Goal: Task Accomplishment & Management: Manage account settings

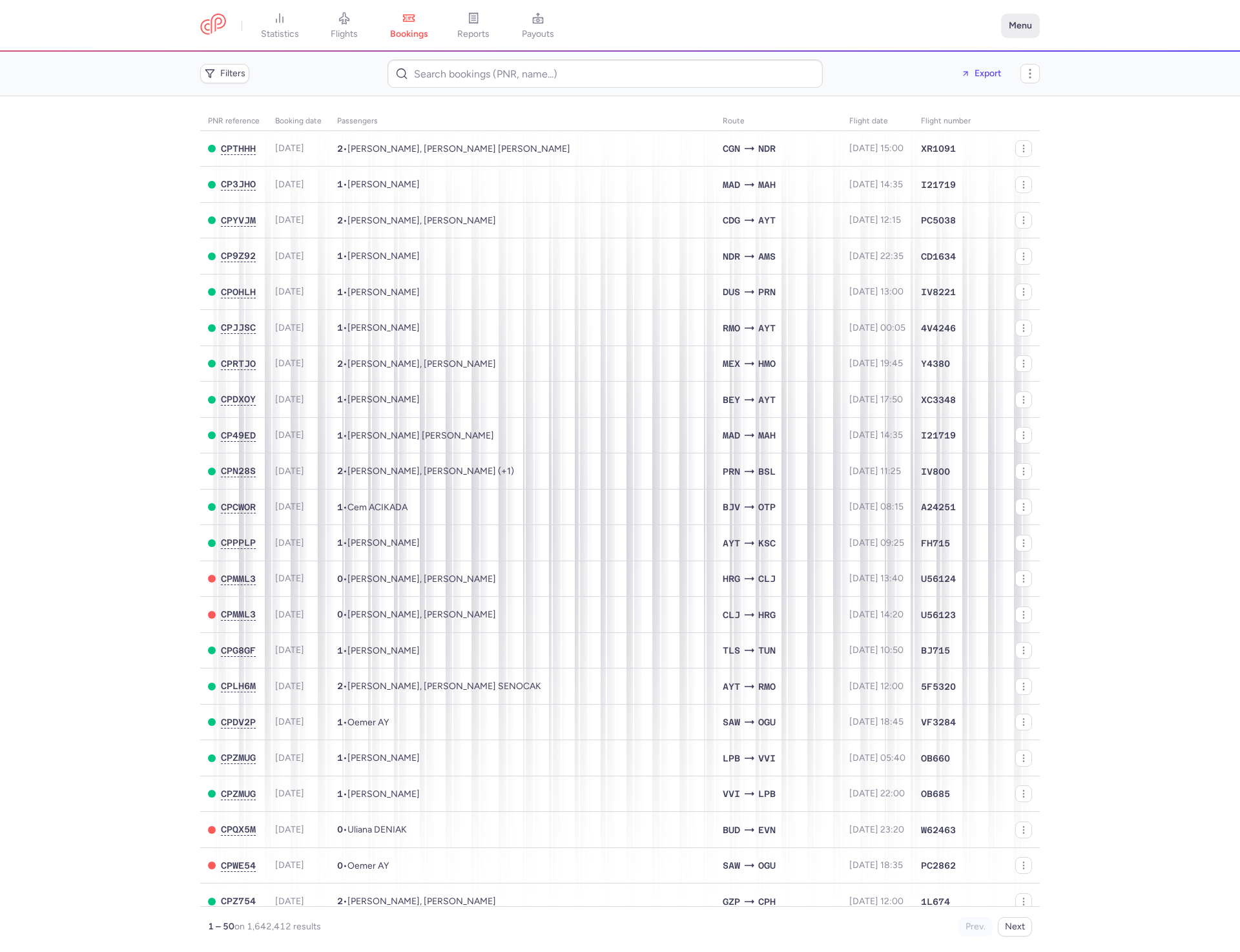
click at [1012, 23] on button "Menu" at bounding box center [1020, 25] width 39 height 24
click at [983, 117] on link "Settings" at bounding box center [974, 111] width 128 height 21
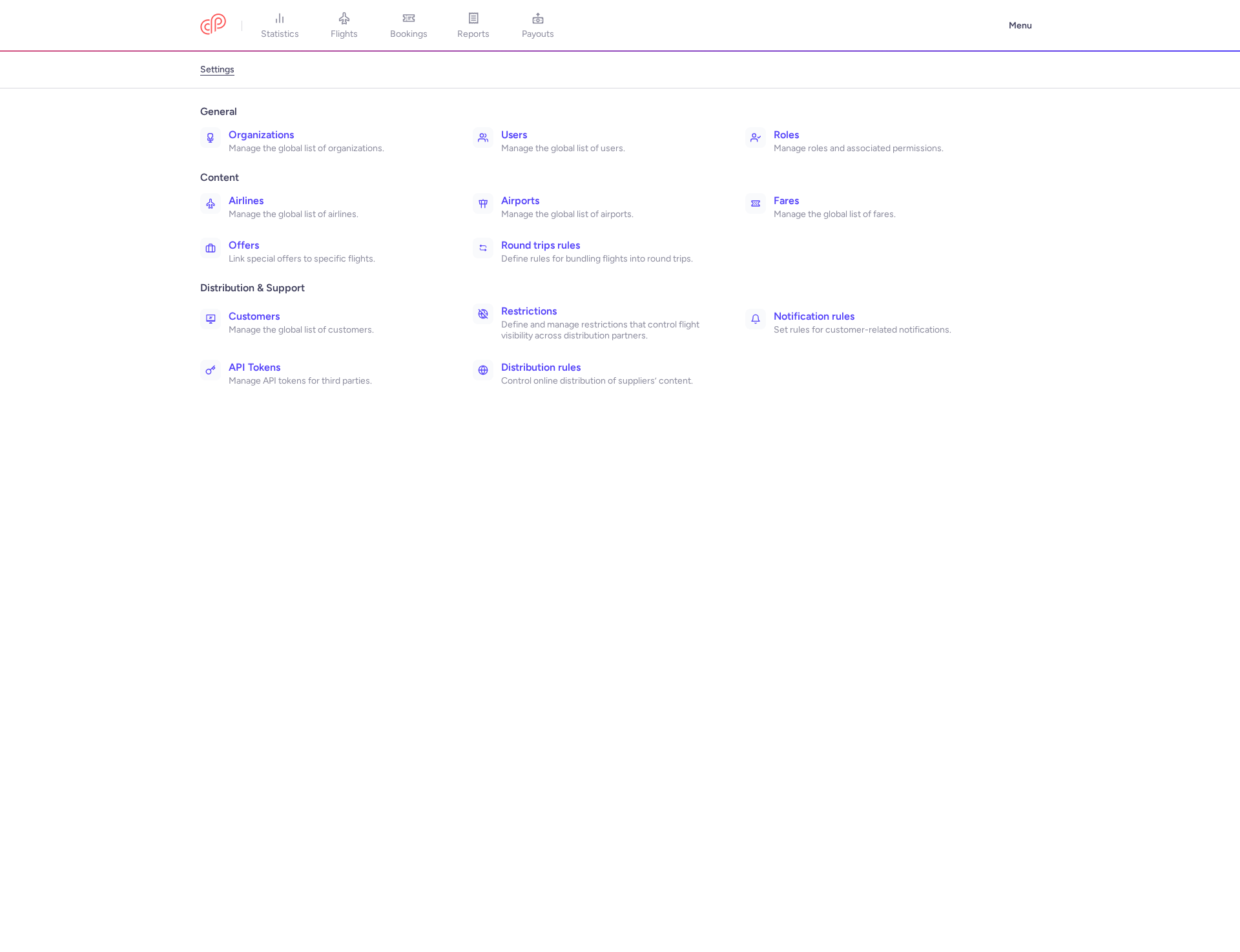
click at [570, 139] on h3 "Users" at bounding box center [608, 135] width 216 height 15
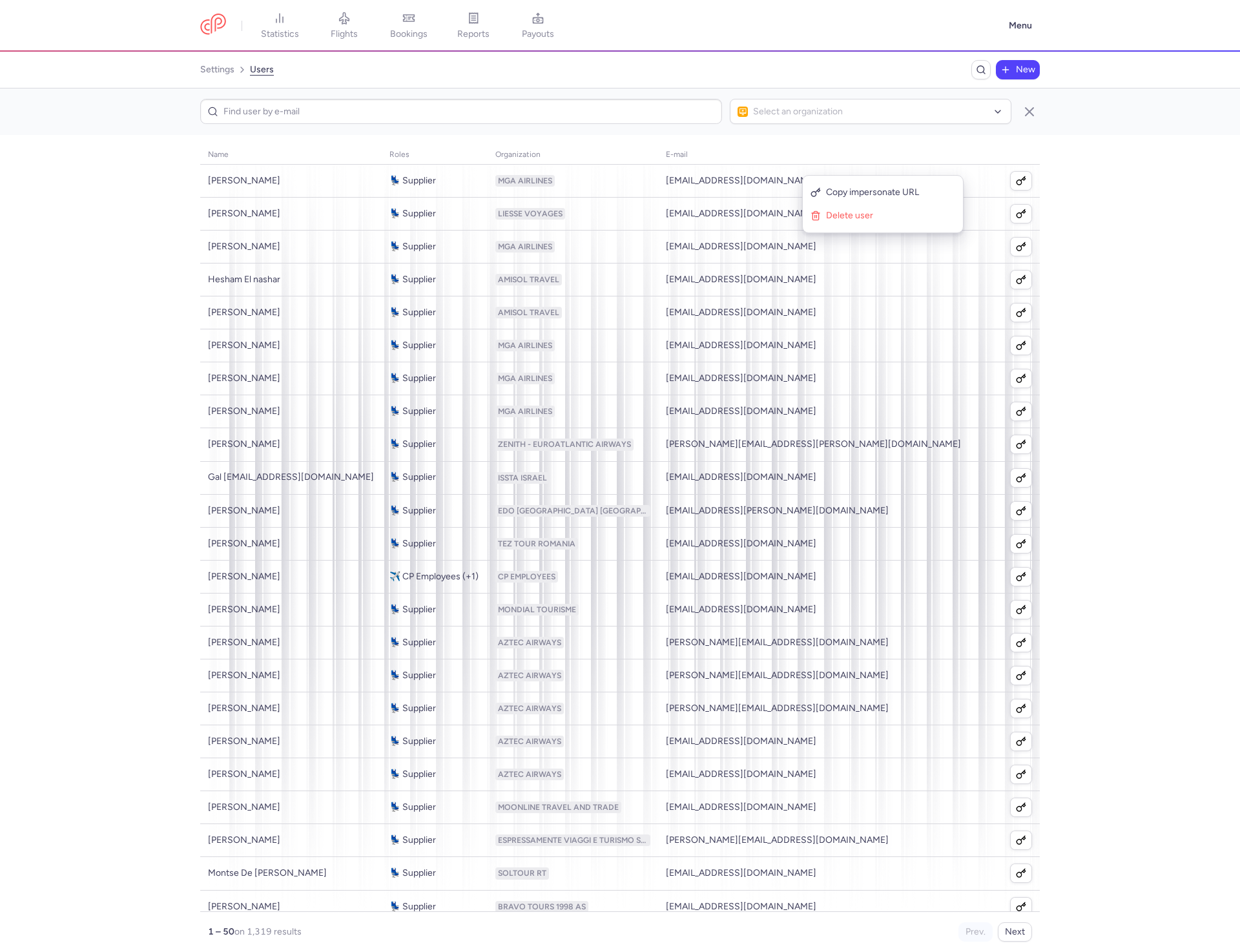
click at [1068, 188] on section "name roles organization E-mail phone number created at Taner Aşkin 💺 Supplier M…" at bounding box center [620, 543] width 1240 height 817
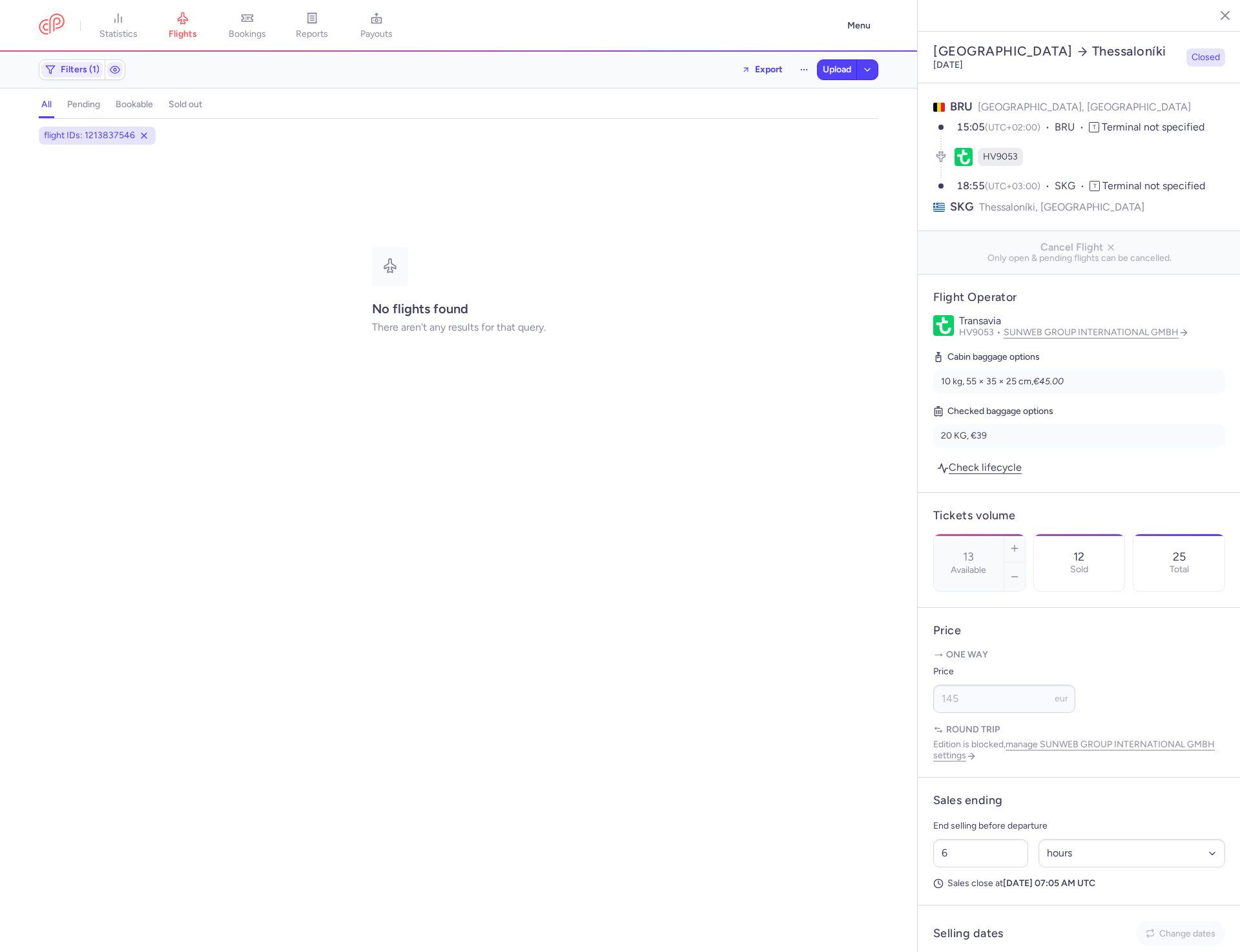
select select "hours"
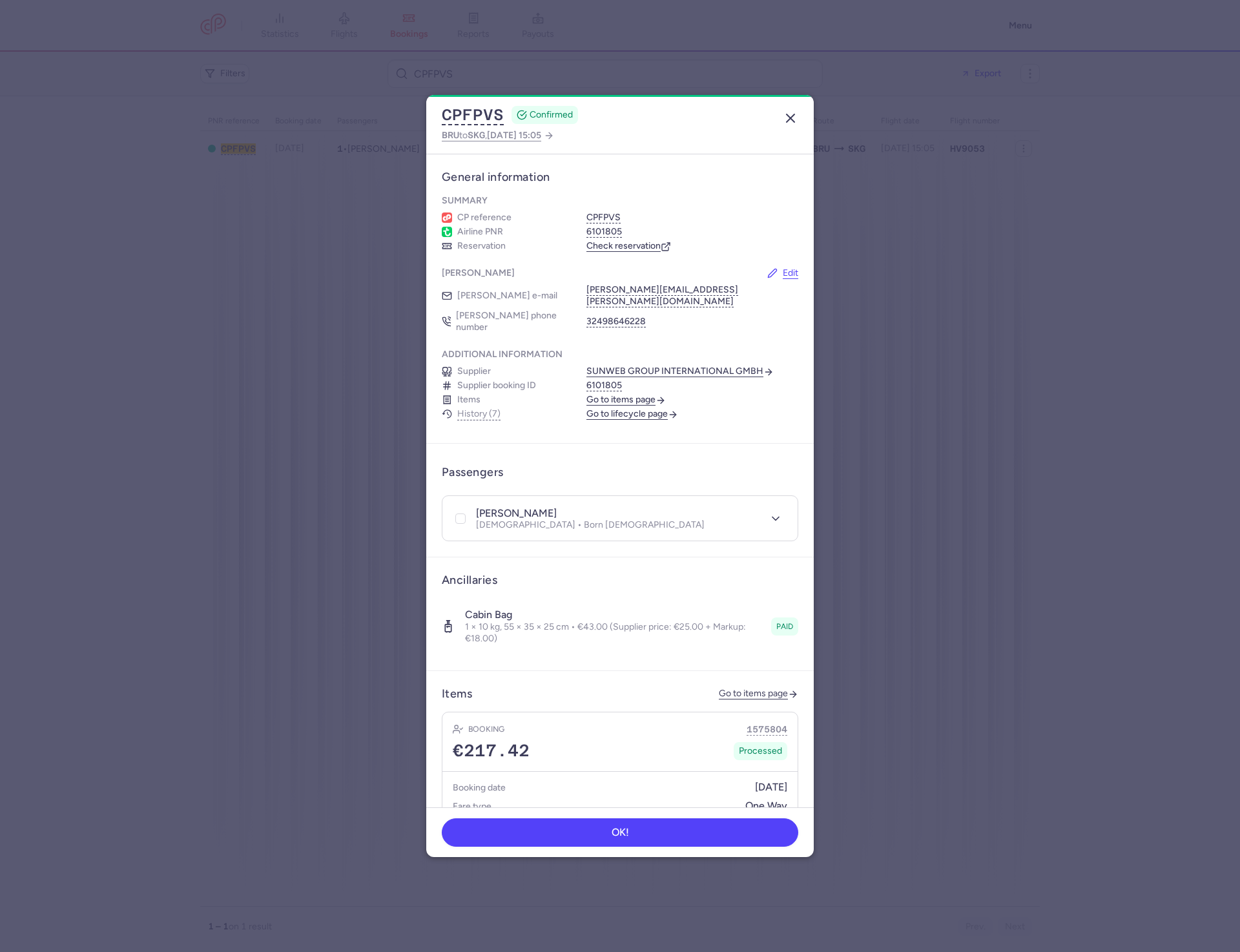
click at [792, 116] on line "button" at bounding box center [790, 118] width 8 height 8
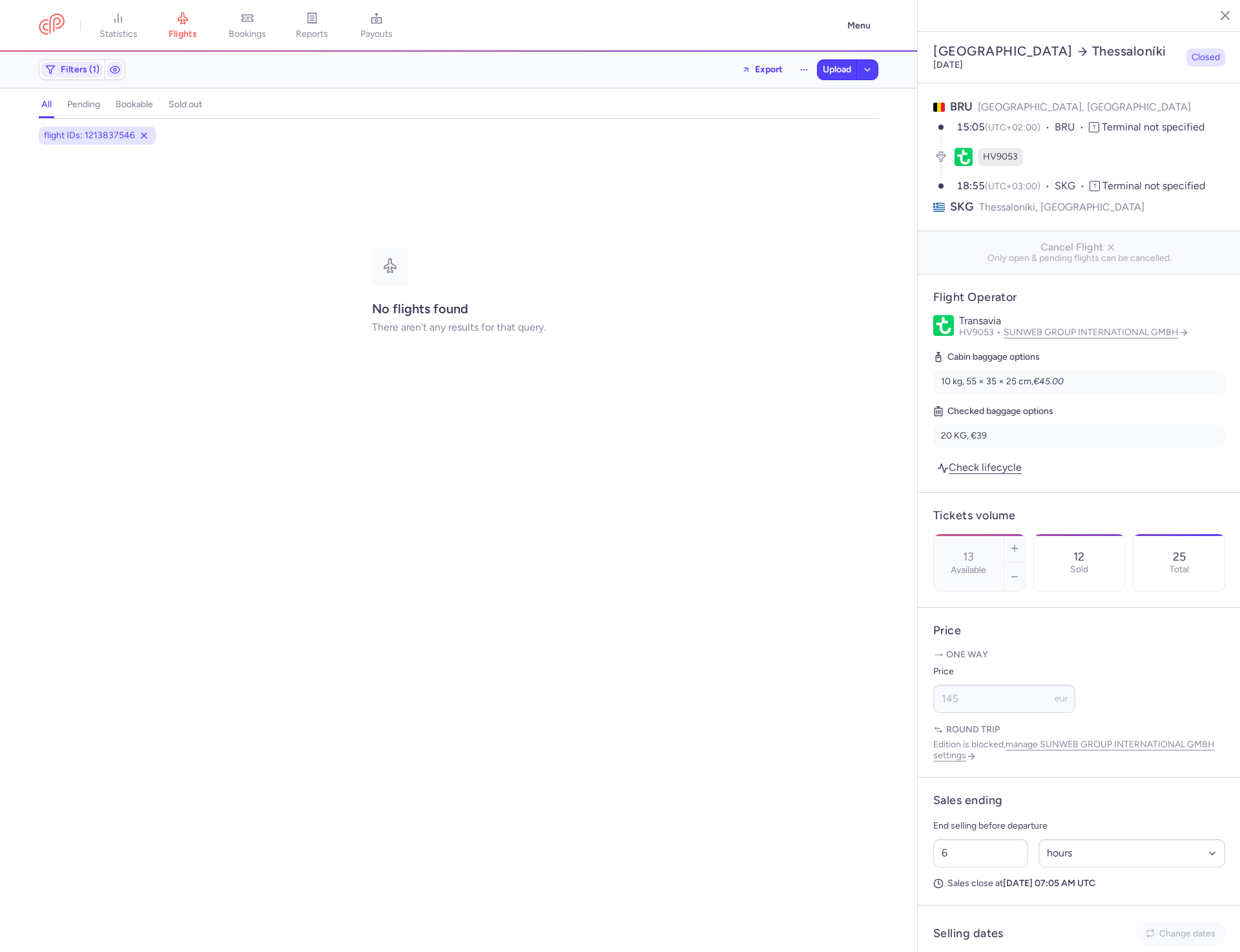
select select "hours"
